Goal: Information Seeking & Learning: Learn about a topic

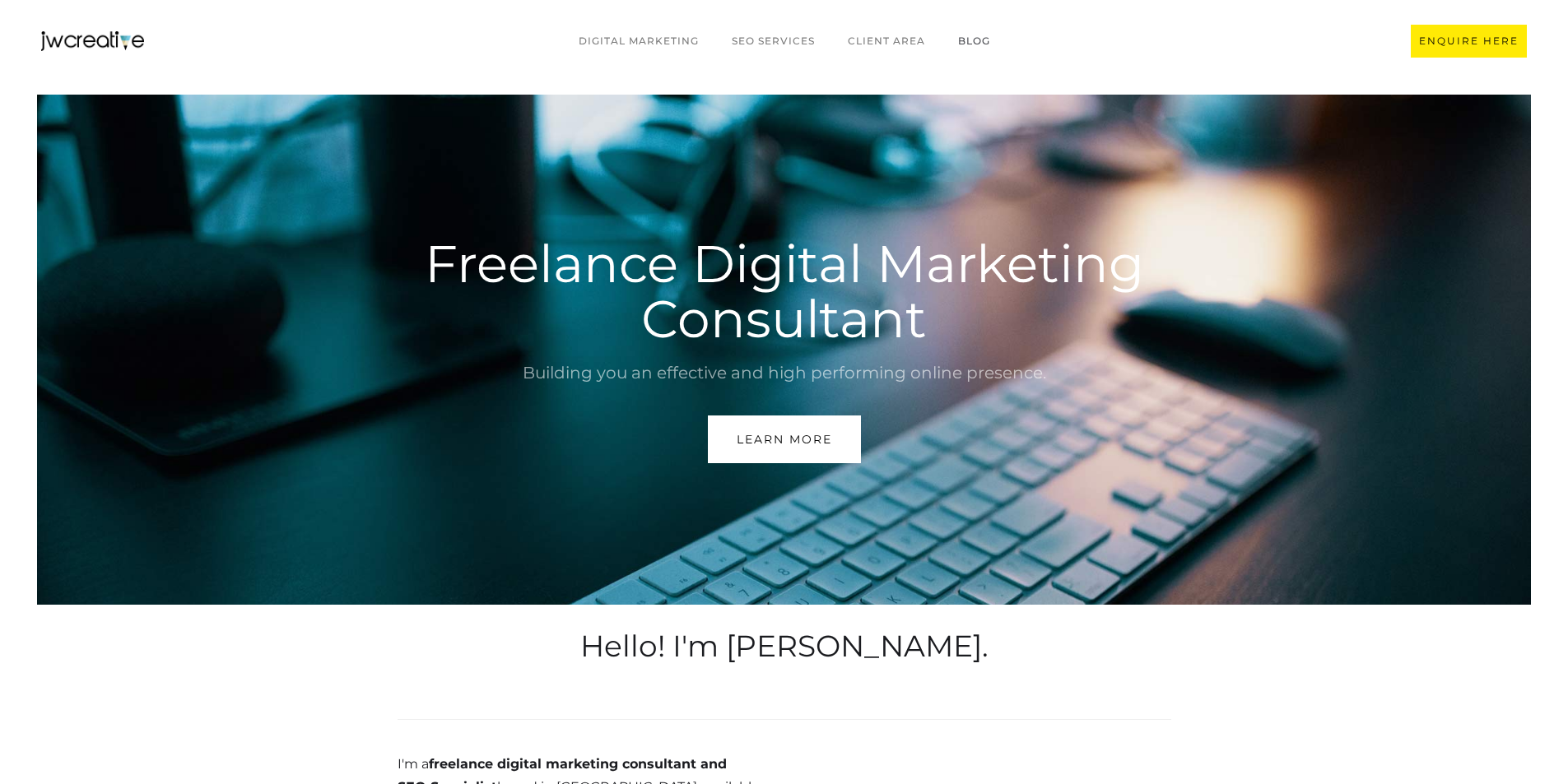
click at [963, 42] on link "BLOG" at bounding box center [974, 41] width 65 height 31
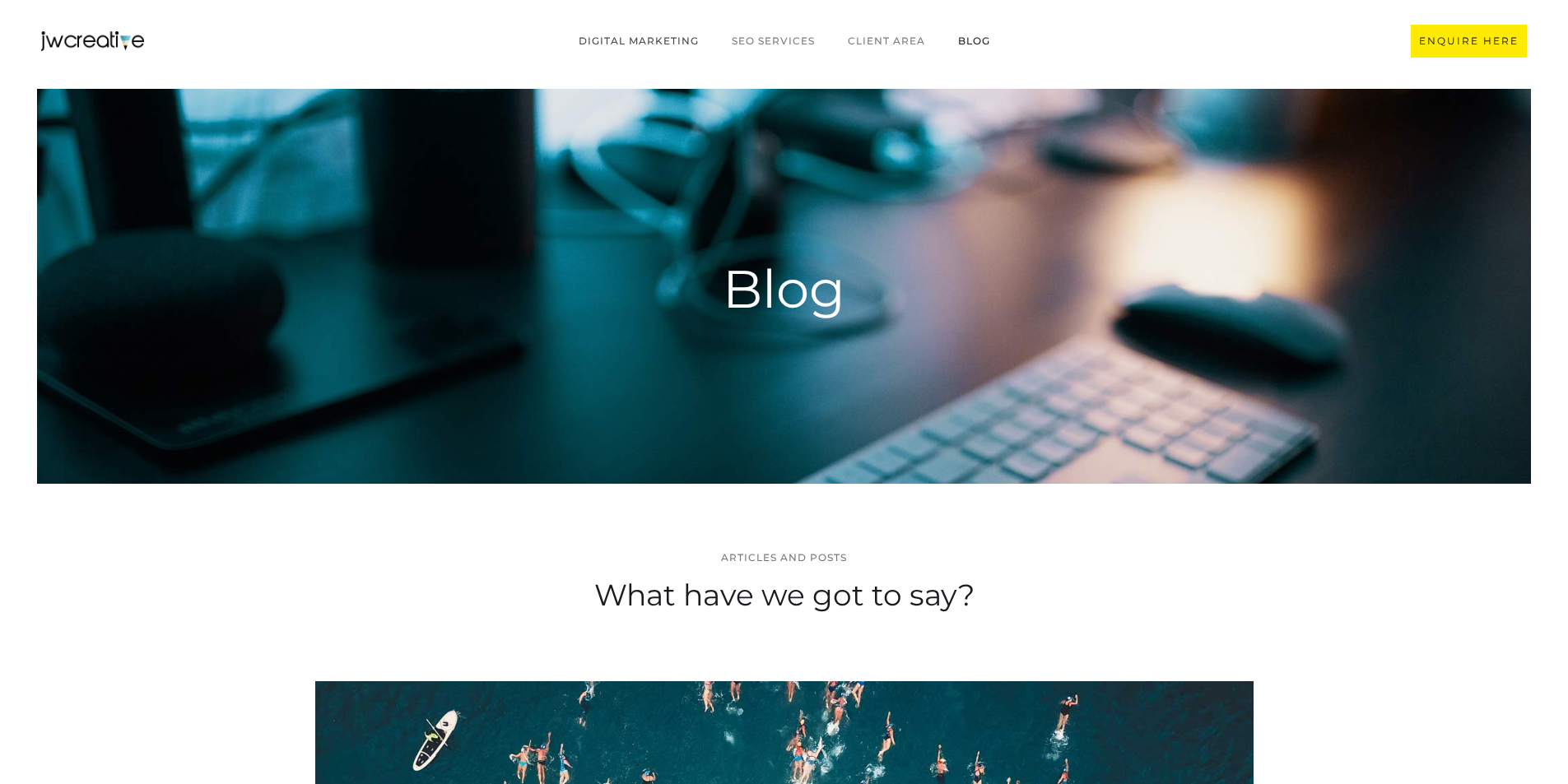
click at [662, 34] on link "Digital marketing" at bounding box center [638, 41] width 153 height 31
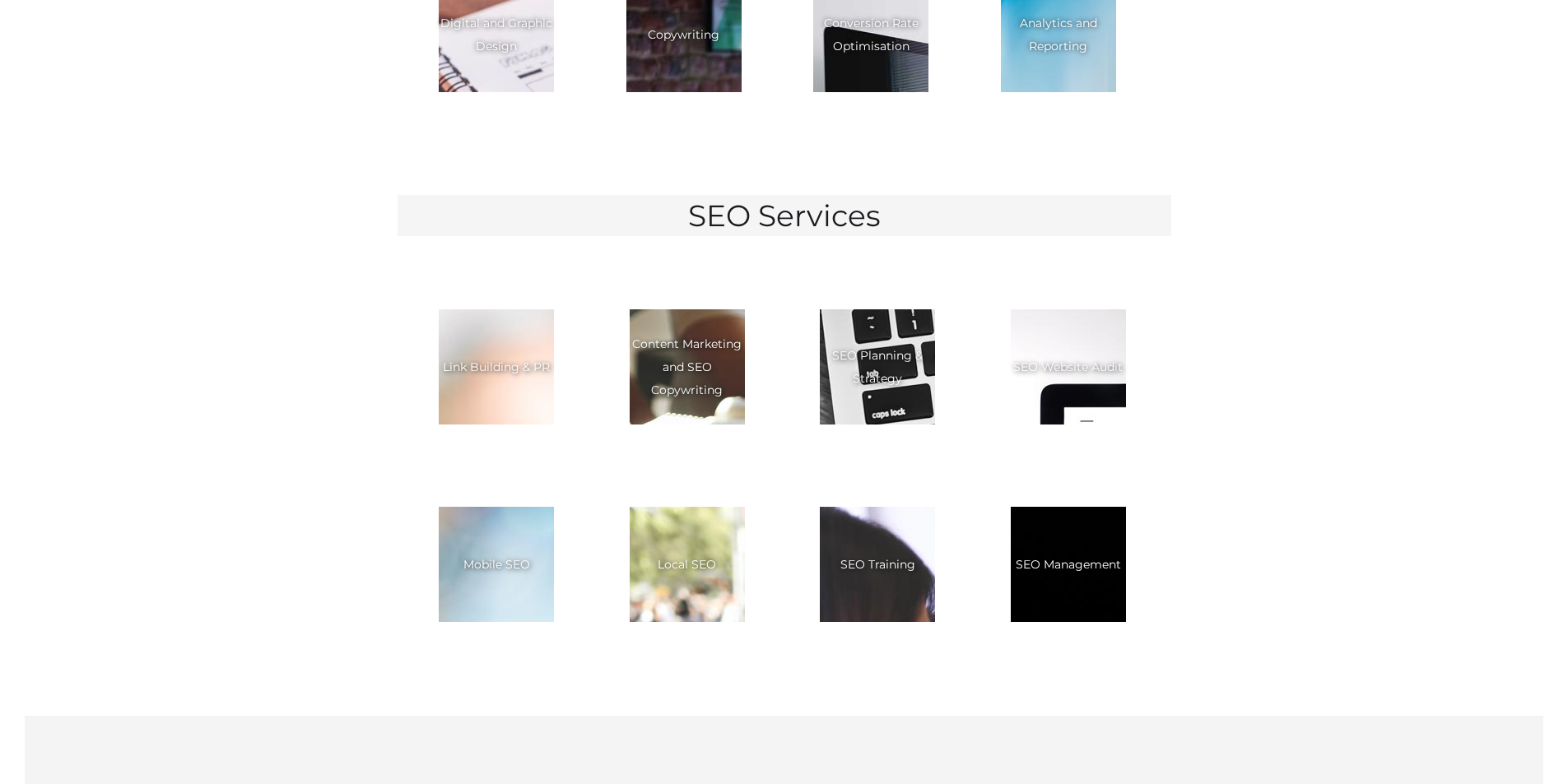
scroll to position [1895, 0]
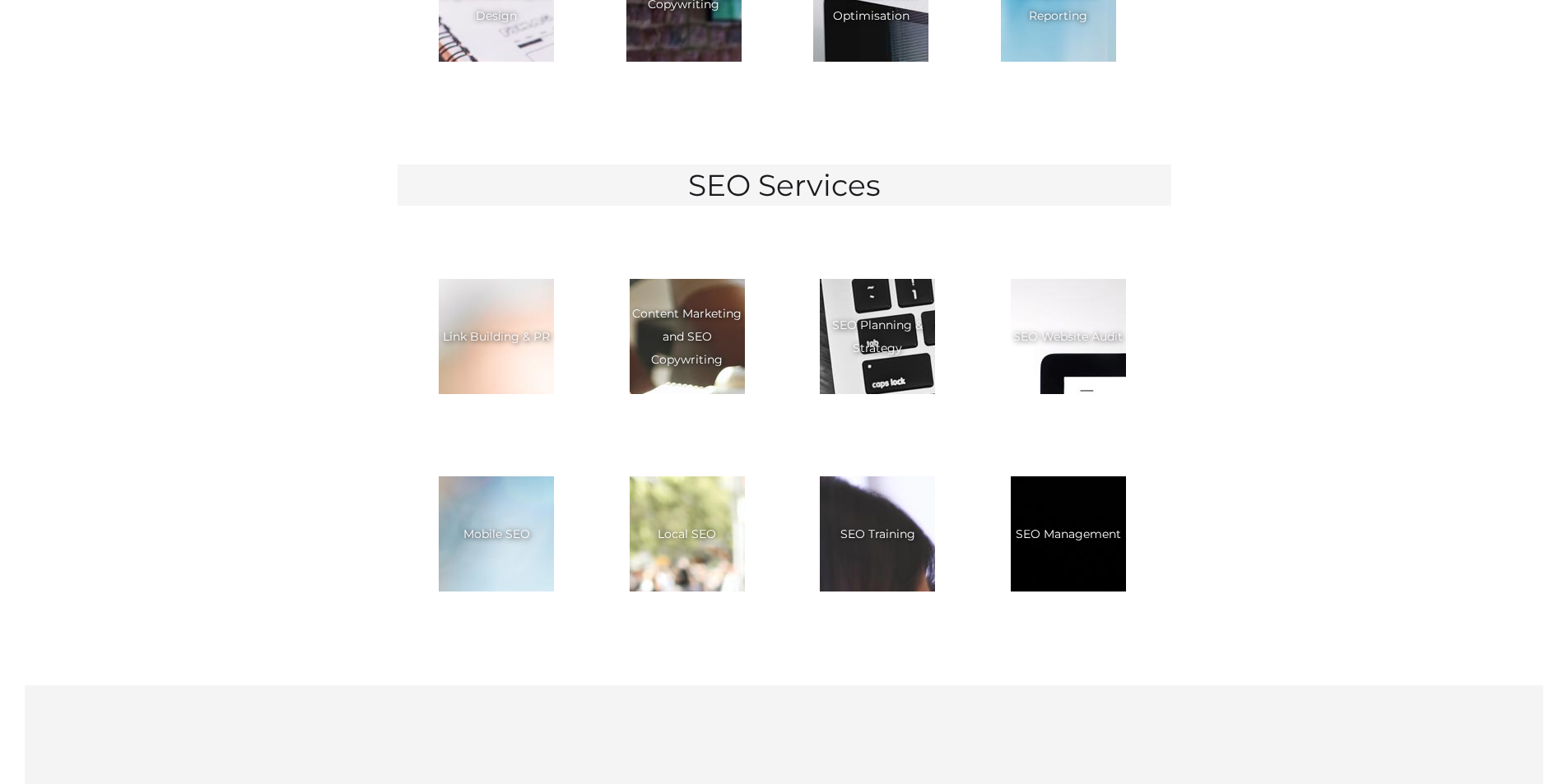
click at [703, 336] on div "Content Marketing and SEO Copywriting" at bounding box center [687, 336] width 115 height 69
